Goal: Task Accomplishment & Management: Manage account settings

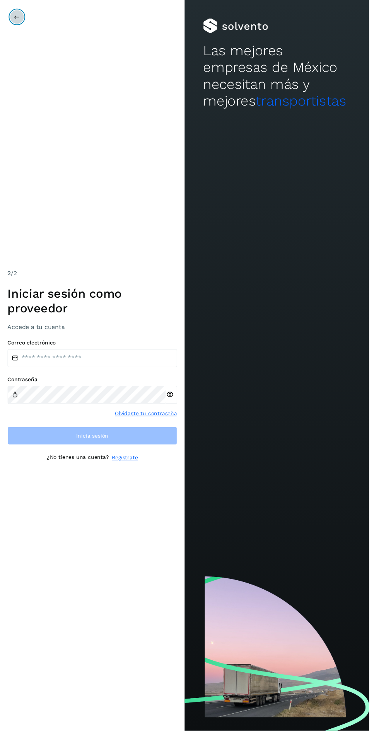
click at [17, 17] on icon at bounding box center [17, 17] width 6 height 6
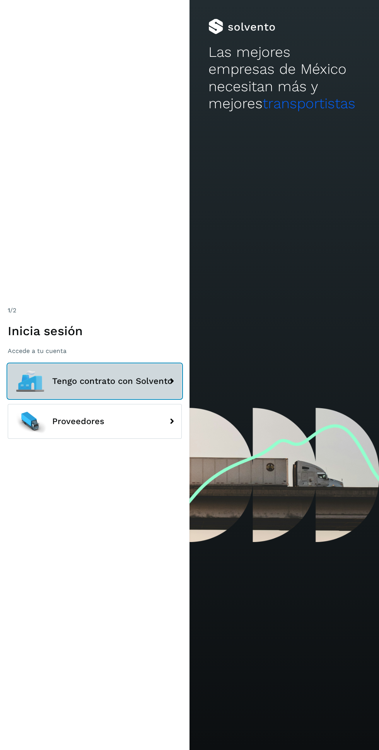
click at [143, 386] on span "Tengo contrato con Solvento" at bounding box center [112, 381] width 120 height 9
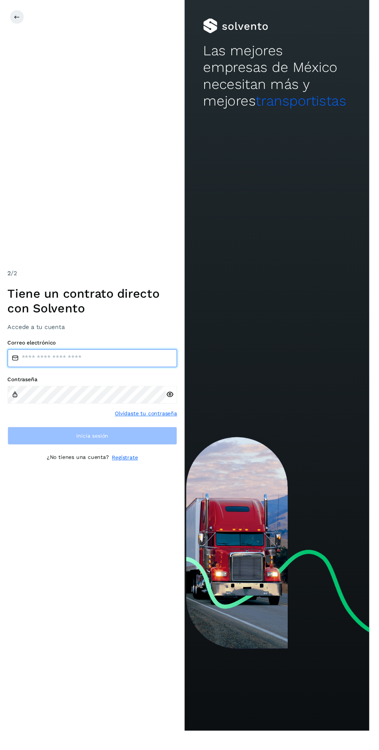
click at [128, 377] on input "email" at bounding box center [95, 368] width 174 height 19
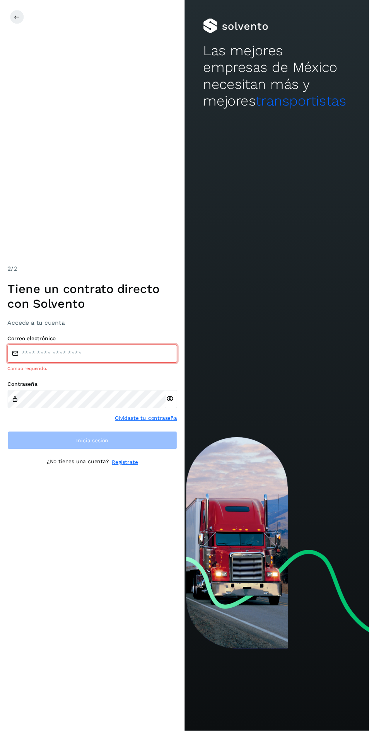
type input "**********"
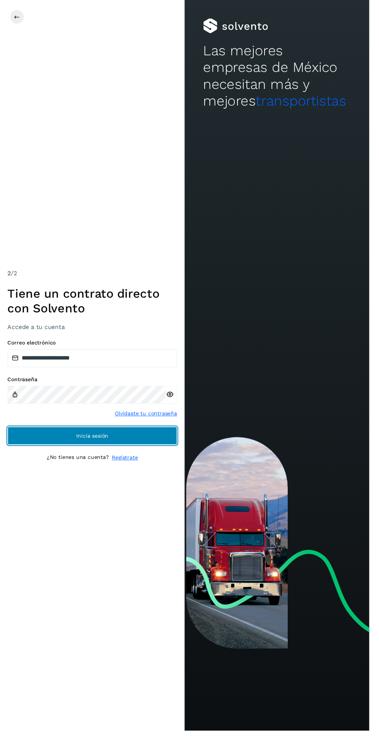
click at [152, 457] on button "Inicia sesión" at bounding box center [95, 447] width 174 height 19
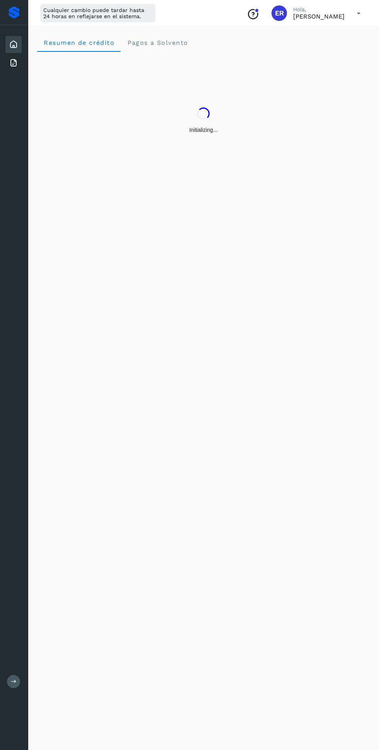
click at [353, 12] on icon at bounding box center [359, 13] width 16 height 16
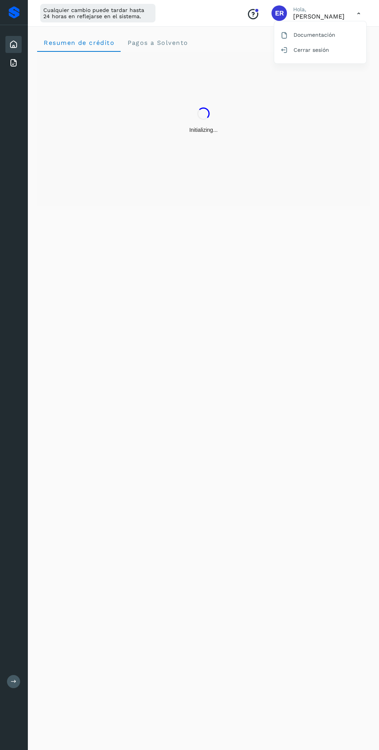
click at [19, 63] on div "Facturas" at bounding box center [13, 63] width 16 height 17
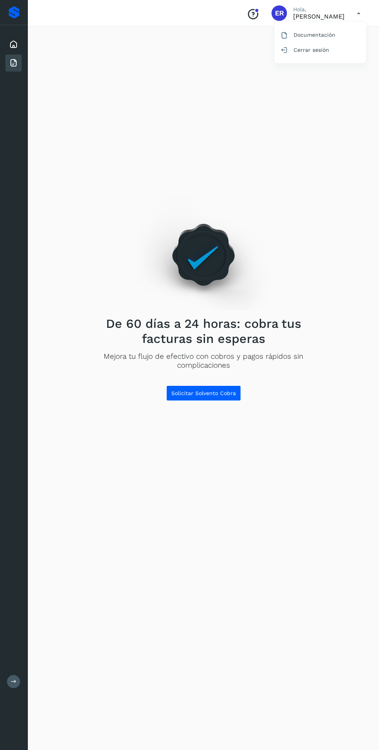
click at [20, 44] on div "Inicio" at bounding box center [13, 44] width 16 height 17
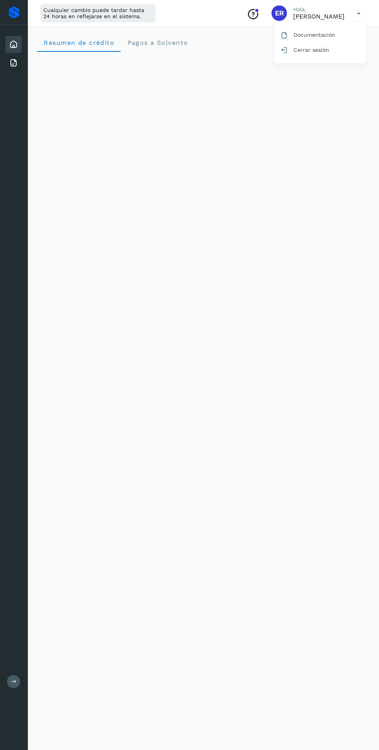
click at [262, 15] on div at bounding box center [189, 375] width 379 height 750
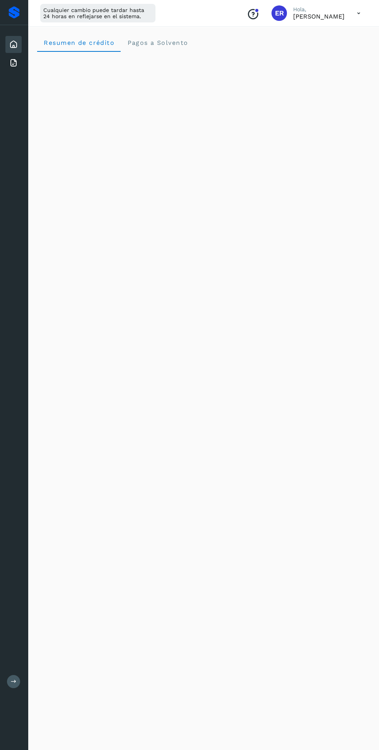
click at [256, 17] on icon "Conoce nuestros beneficios" at bounding box center [253, 14] width 12 height 12
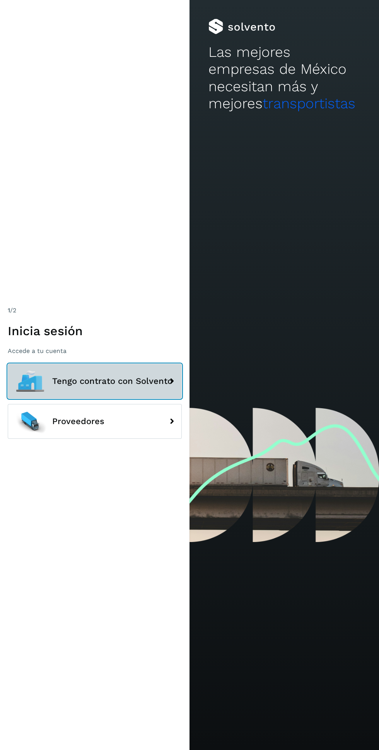
click at [148, 386] on span "Tengo contrato con Solvento" at bounding box center [112, 381] width 120 height 9
click at [150, 399] on button "Tengo contrato con Solvento" at bounding box center [95, 381] width 174 height 35
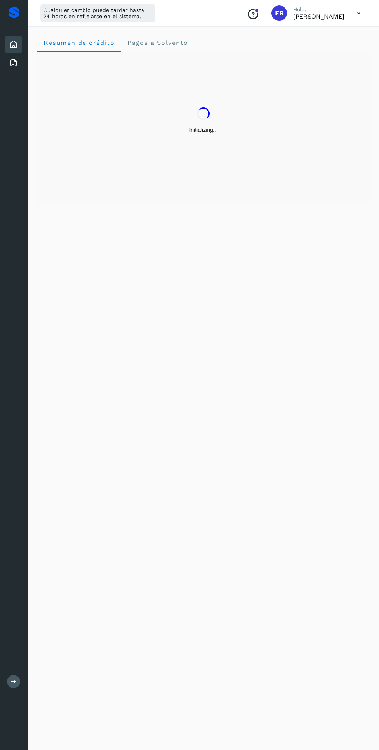
click at [21, 12] on div at bounding box center [14, 12] width 28 height 25
click at [255, 16] on icon "Conoce nuestros beneficios" at bounding box center [253, 14] width 12 height 12
click at [14, 43] on icon at bounding box center [13, 44] width 9 height 9
click at [17, 44] on icon at bounding box center [13, 44] width 9 height 9
